Goal: Check status: Check status

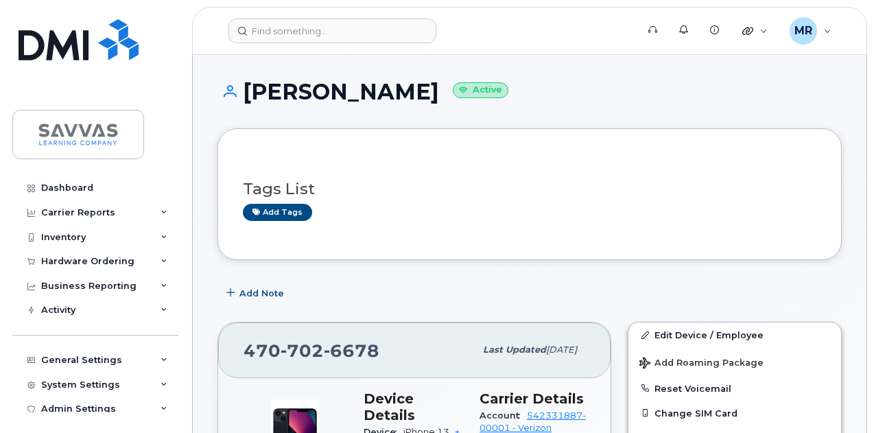
scroll to position [137, 0]
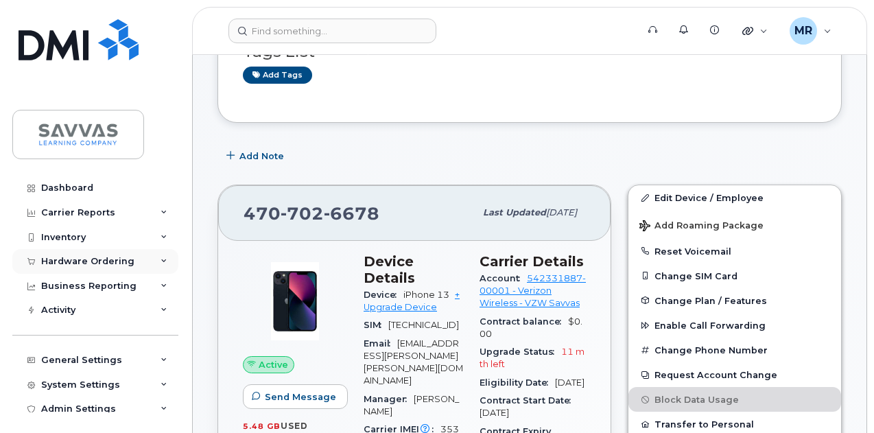
click at [96, 259] on div "Hardware Ordering" at bounding box center [87, 261] width 93 height 11
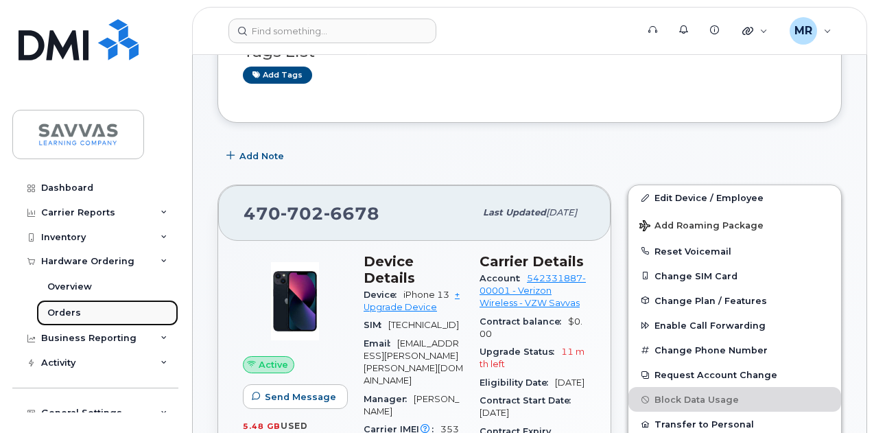
click at [79, 312] on link "Orders" at bounding box center [107, 313] width 142 height 26
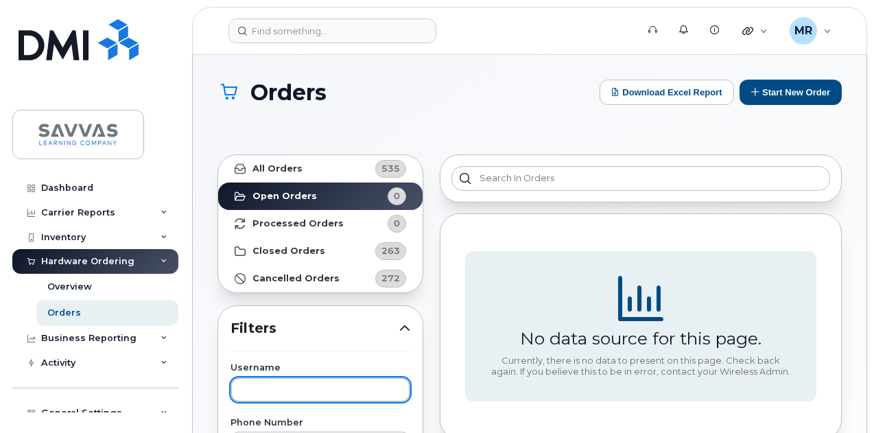
click at [301, 386] on input "text" at bounding box center [321, 389] width 180 height 25
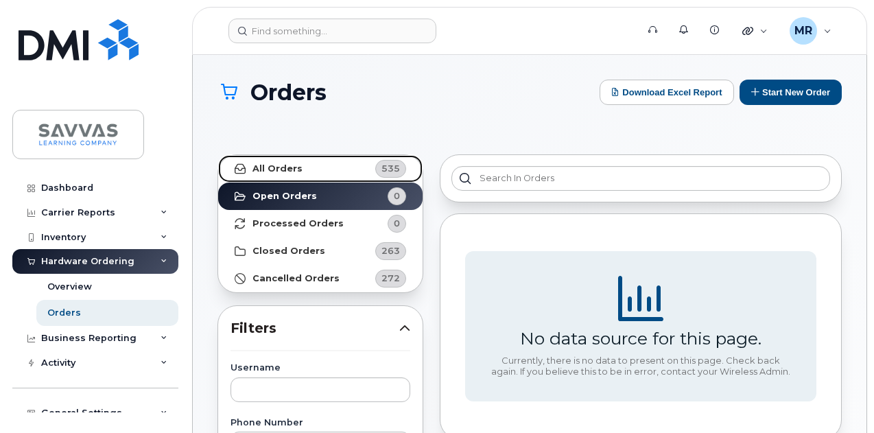
click at [292, 168] on strong "All Orders" at bounding box center [278, 168] width 50 height 11
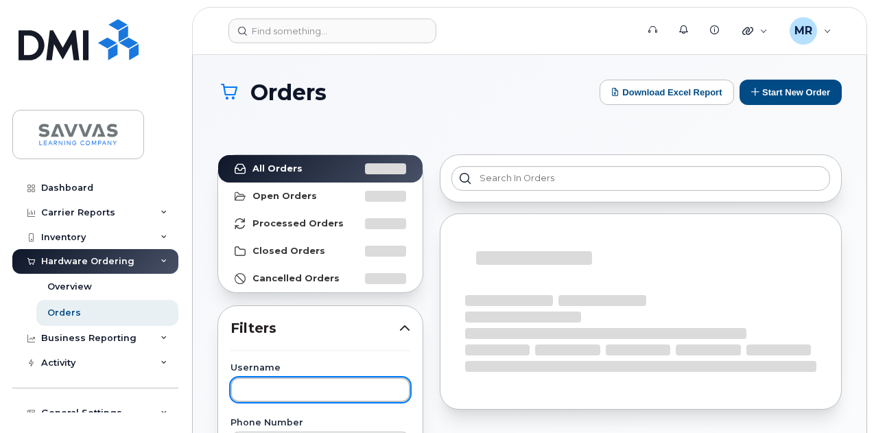
click at [325, 383] on input "text" at bounding box center [321, 389] width 180 height 25
type input "[PERSON_NAME]"
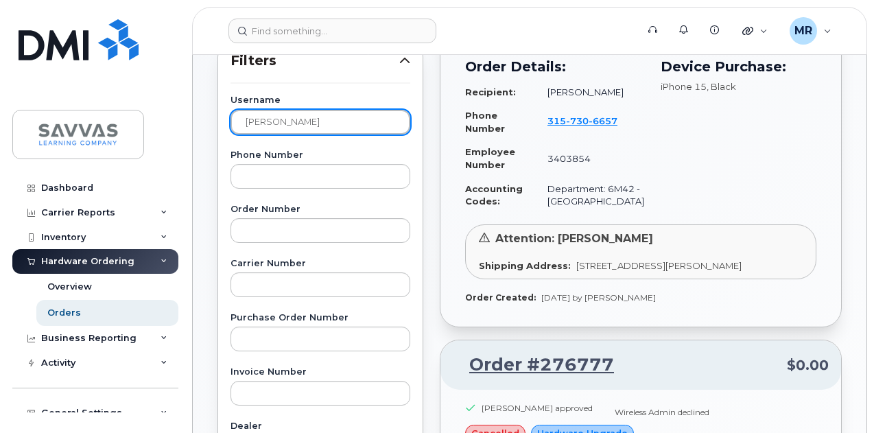
scroll to position [274, 0]
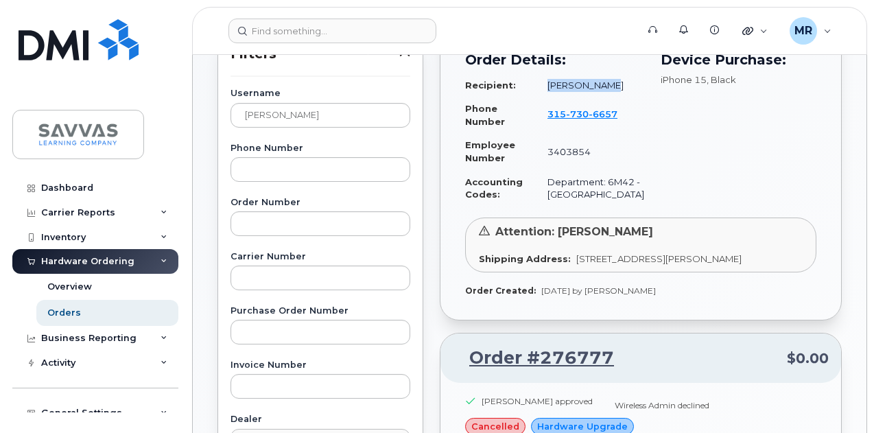
drag, startPoint x: 612, startPoint y: 80, endPoint x: 539, endPoint y: 80, distance: 72.7
click at [539, 80] on td "[PERSON_NAME]" at bounding box center [589, 85] width 109 height 24
copy td "[PERSON_NAME]"
